Goal: Task Accomplishment & Management: Use online tool/utility

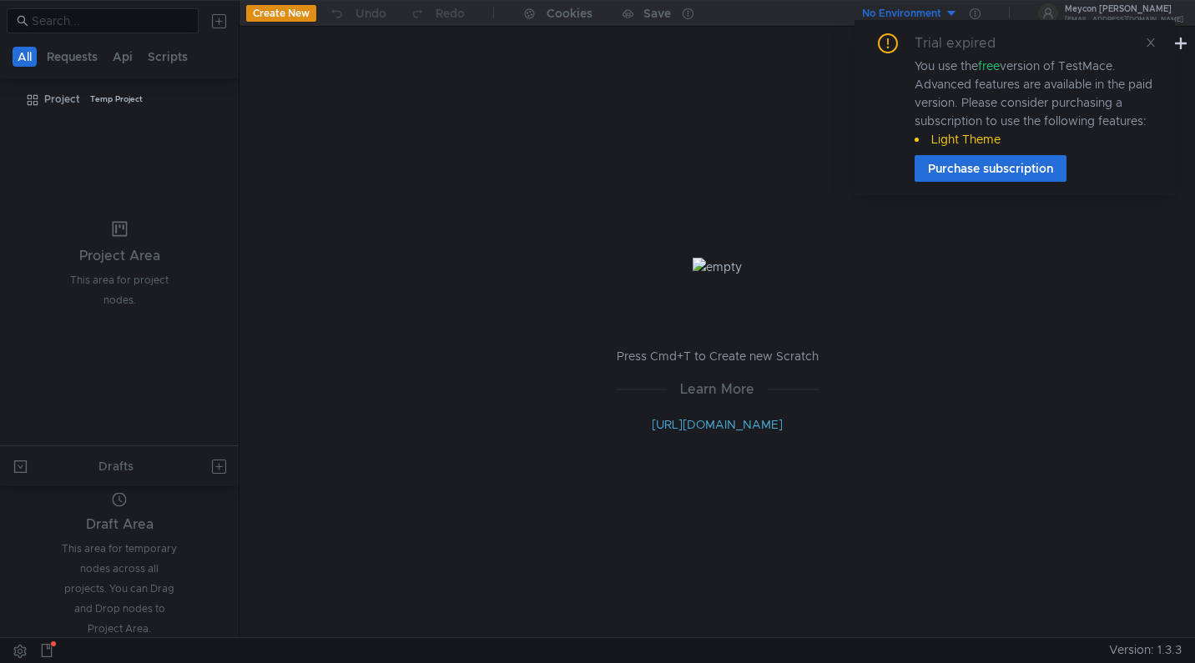
click at [1081, 87] on div "You use the free version of TestMace. Advanced features are available in the pa…" at bounding box center [1034, 103] width 240 height 92
click at [1013, 88] on div "You use the free version of TestMace. Advanced features are available in the pa…" at bounding box center [1034, 103] width 240 height 92
click at [1004, 89] on div "You use the free version of TestMace. Advanced features are available in the pa…" at bounding box center [1034, 103] width 240 height 92
click at [1150, 42] on icon at bounding box center [1150, 42] width 8 height 8
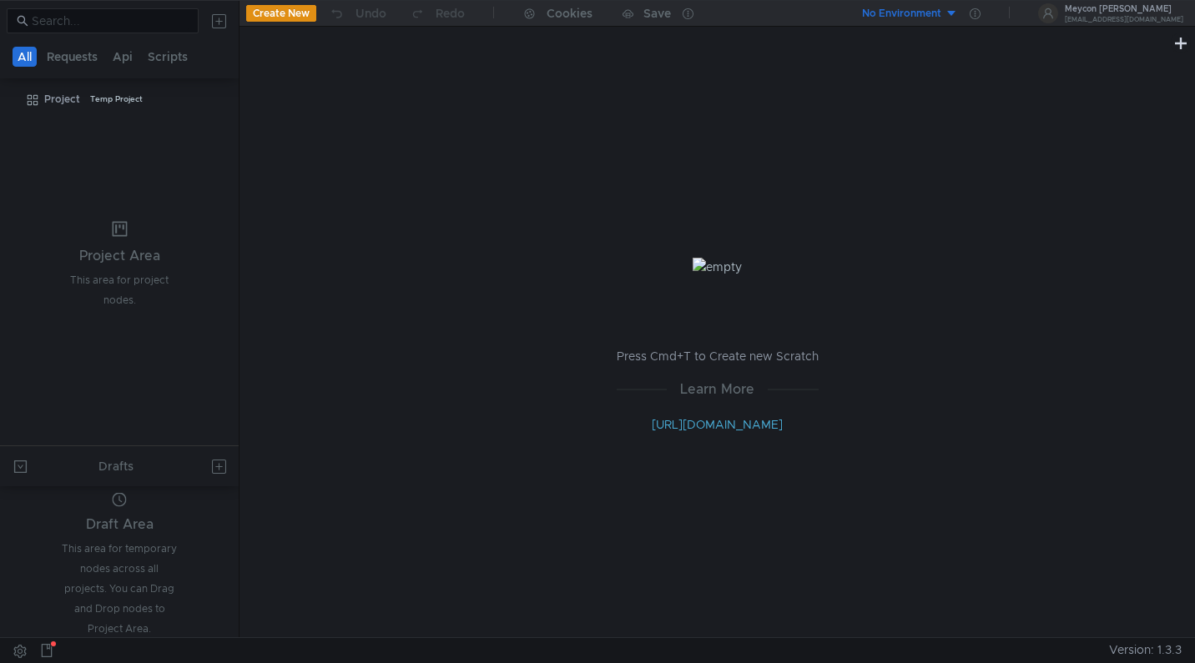
click at [492, 290] on div "Press Cmd+T to Create new Scratch Learn More [URL][DOMAIN_NAME]" at bounding box center [716, 345] width 955 height 584
click at [75, 44] on nz-tabs-nav "All Requests Api Scripts" at bounding box center [119, 56] width 219 height 31
click at [81, 56] on button "Requests" at bounding box center [72, 57] width 61 height 20
click at [117, 60] on button "Api" at bounding box center [124, 57] width 30 height 20
click at [74, 62] on button "Requests" at bounding box center [73, 57] width 61 height 20
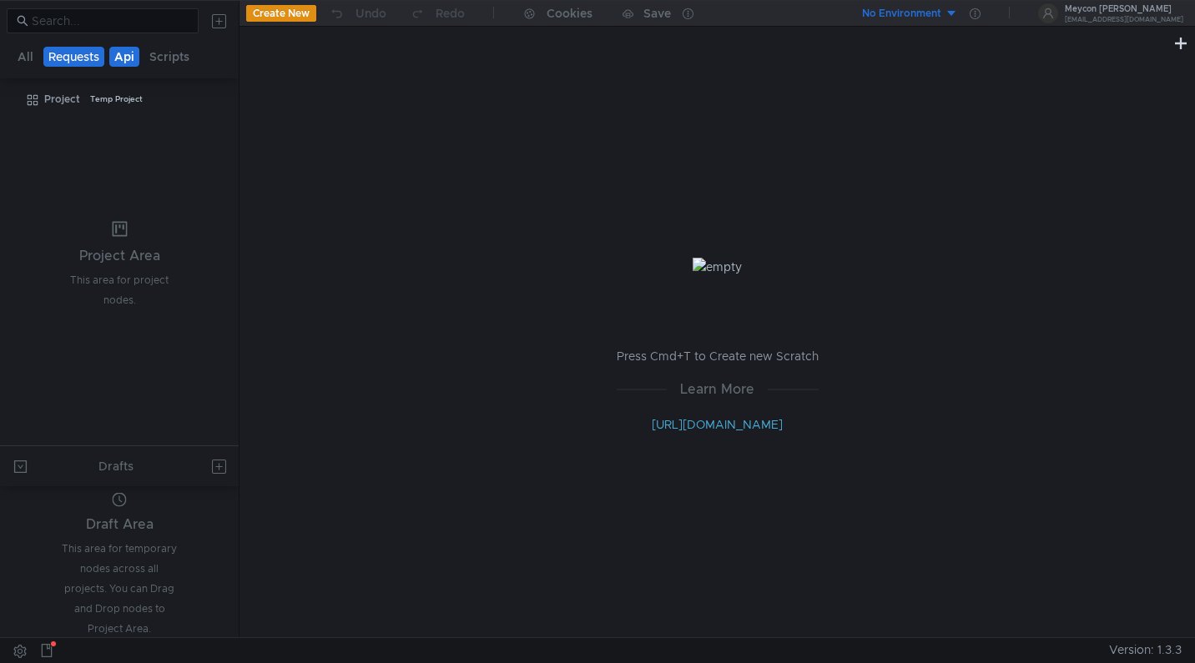
click at [125, 58] on button "Api" at bounding box center [124, 57] width 30 height 20
click at [321, 182] on div "Press Cmd+T to Create new Scratch Learn More [URL][DOMAIN_NAME]" at bounding box center [716, 345] width 955 height 584
click at [76, 98] on div "Project" at bounding box center [62, 99] width 36 height 25
click at [98, 62] on button "Requests" at bounding box center [73, 57] width 61 height 20
click at [68, 60] on button "Requests" at bounding box center [73, 57] width 61 height 20
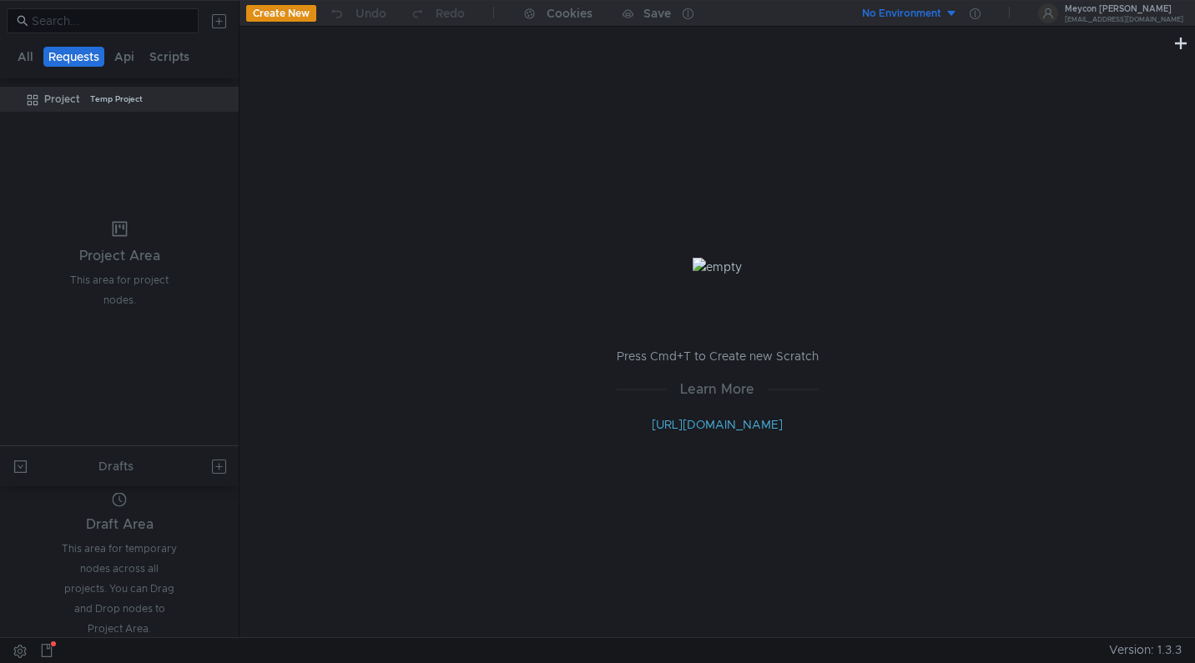
click at [53, 58] on button "Requests" at bounding box center [73, 57] width 61 height 20
click at [301, 13] on button "Create New" at bounding box center [281, 13] width 70 height 17
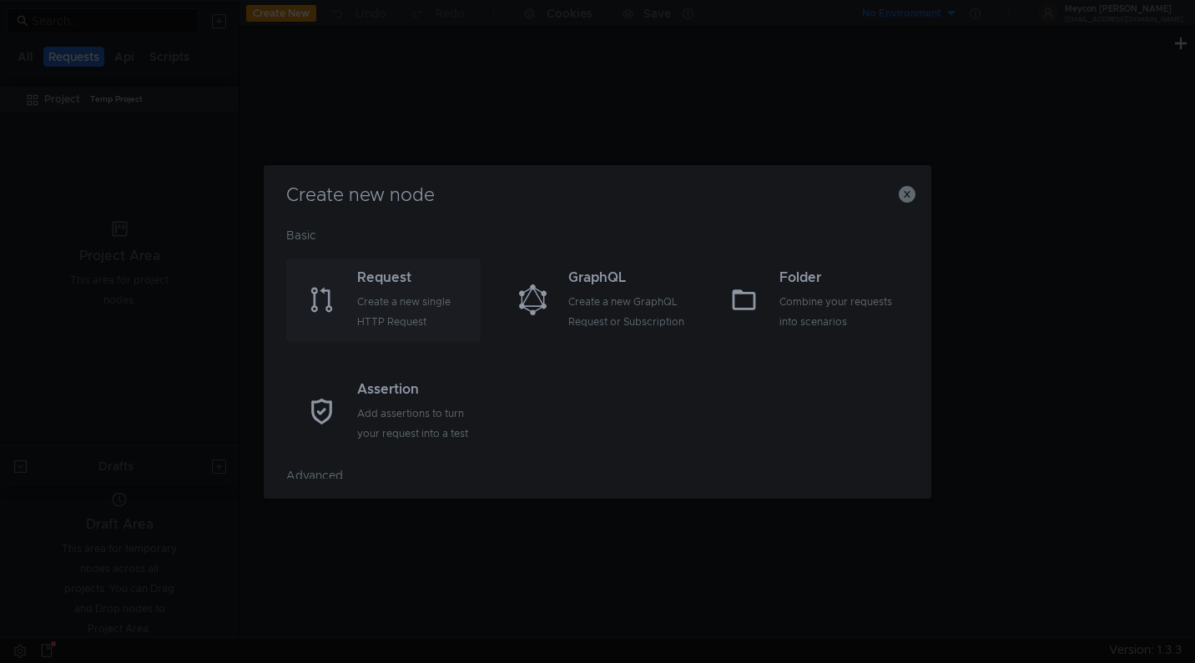
click at [394, 293] on div "Create a new single HTTP Request" at bounding box center [416, 312] width 119 height 40
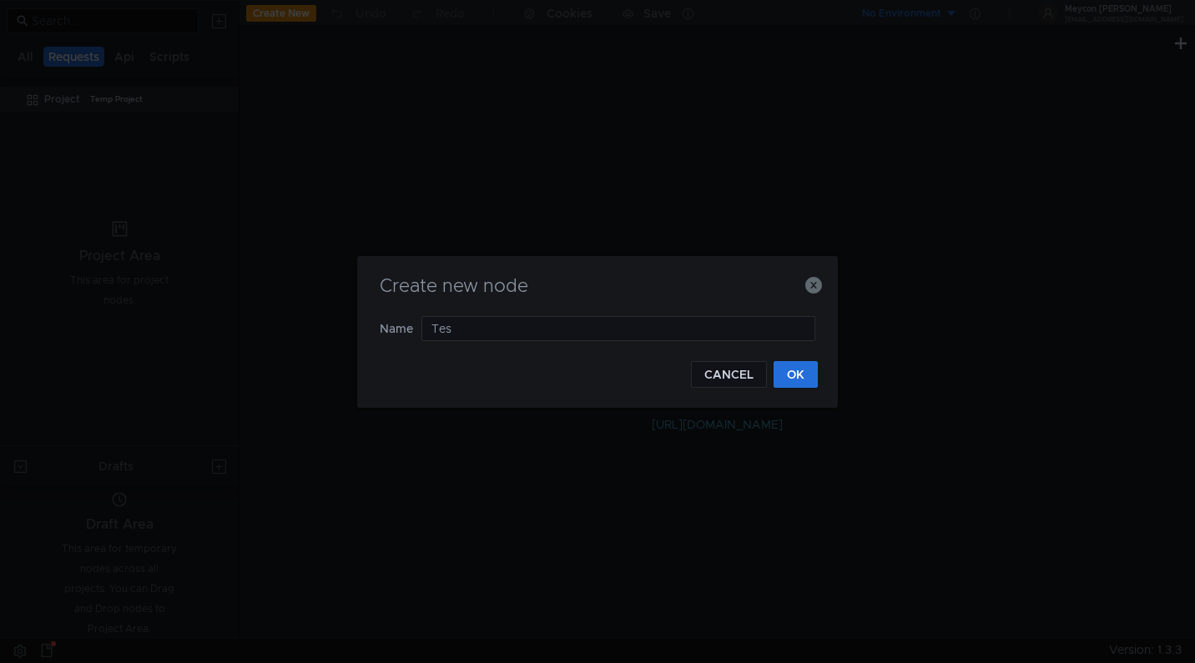
type input "Test"
click at [792, 362] on button "OK" at bounding box center [795, 374] width 44 height 27
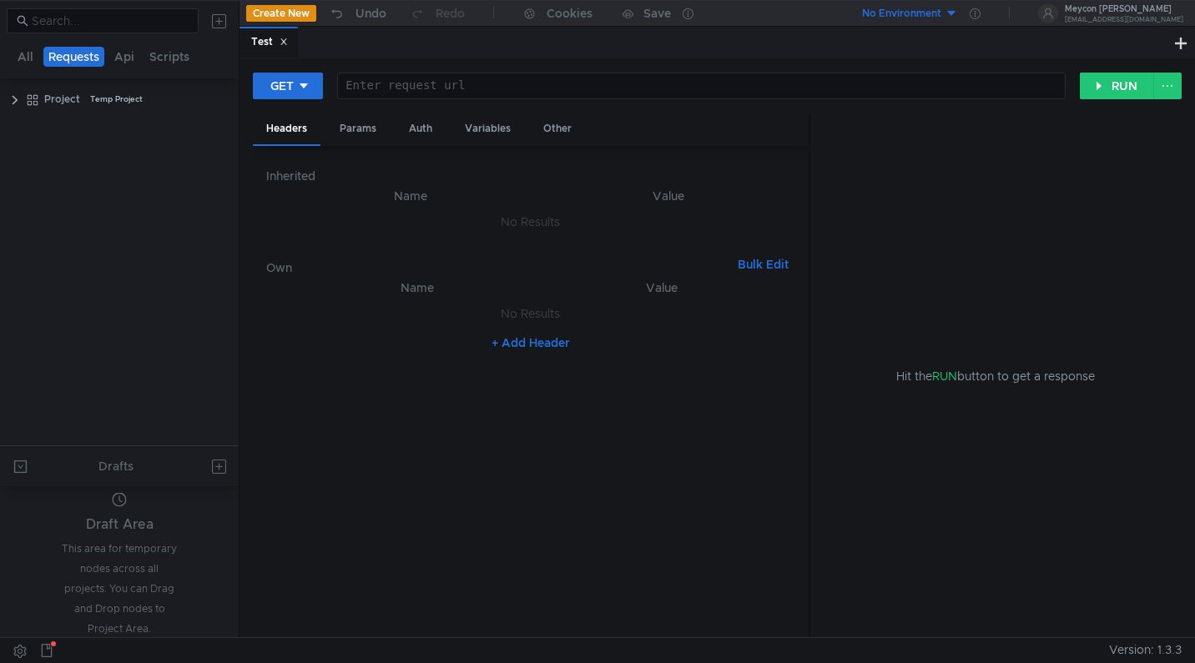
click at [403, 85] on div at bounding box center [701, 99] width 727 height 40
type textarea "[DOMAIN_NAME]"
click at [1103, 103] on div "GET [DOMAIN_NAME] [DOMAIN_NAME] ההההההההההההההההההההההההההההההההההההההההההההההה…" at bounding box center [717, 93] width 929 height 42
click at [1107, 90] on button "RUN" at bounding box center [1117, 86] width 74 height 27
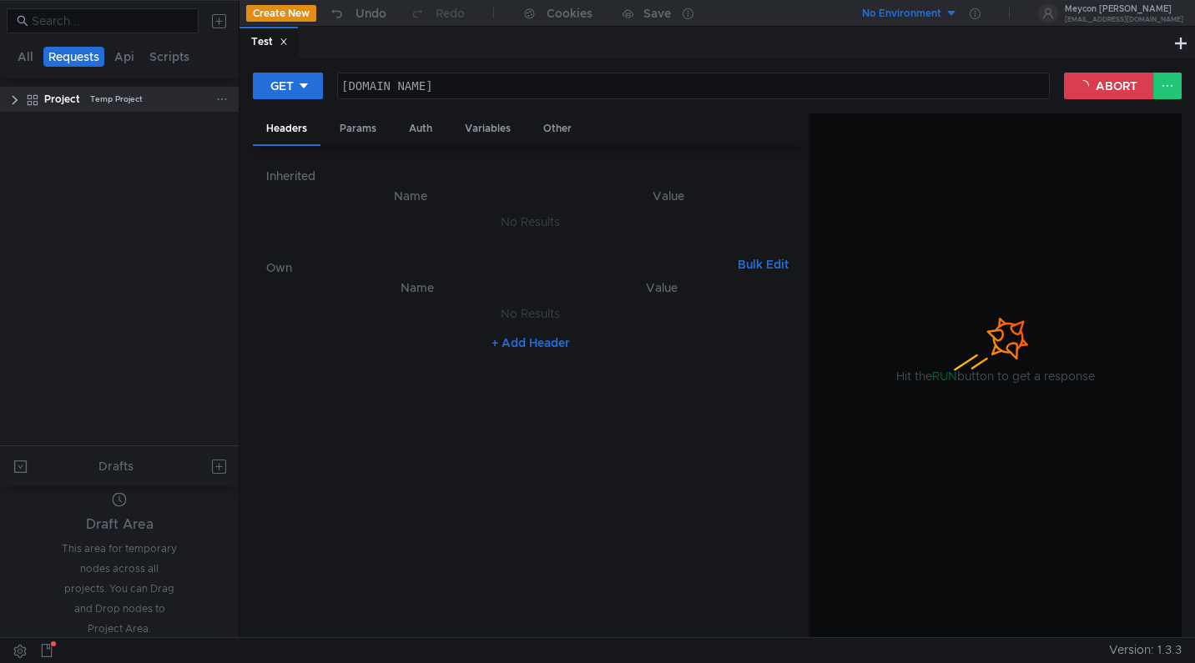
click at [14, 97] on clr-icon at bounding box center [14, 99] width 13 height 13
